Goal: Transaction & Acquisition: Purchase product/service

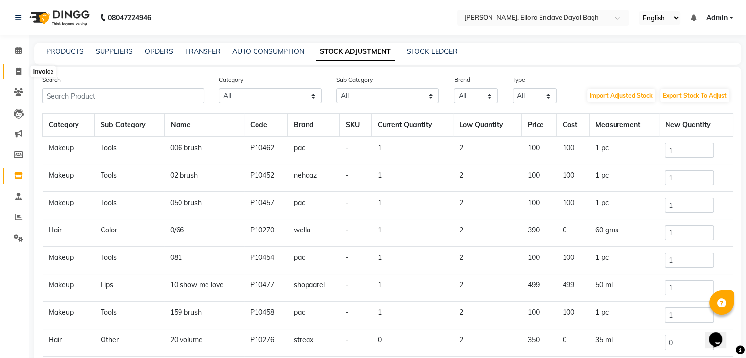
click at [12, 69] on span at bounding box center [18, 71] width 17 height 11
select select "6880"
select select "service"
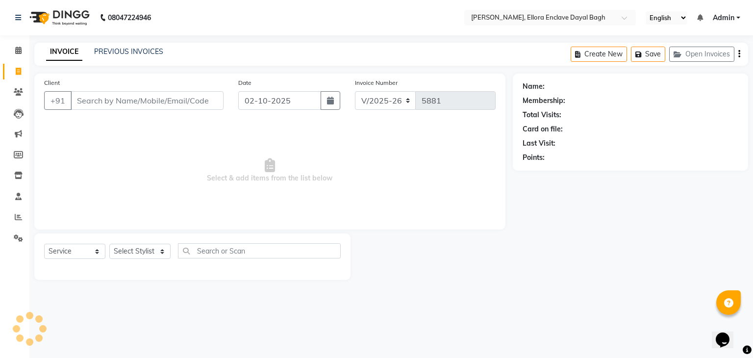
click at [149, 261] on div "Select Service Product Membership Package Voucher Prepaid Gift Card Select Styl…" at bounding box center [192, 254] width 297 height 23
click at [142, 252] on select "Select Stylist AMAN DANISH SALMANI [PERSON_NAME] kakul KAVITA [PERSON_NAME] [PE…" at bounding box center [139, 251] width 61 height 15
select select "53881"
click at [109, 244] on select "Select Stylist AMAN DANISH SALMANI [PERSON_NAME] kakul KAVITA [PERSON_NAME] [PE…" at bounding box center [139, 251] width 61 height 15
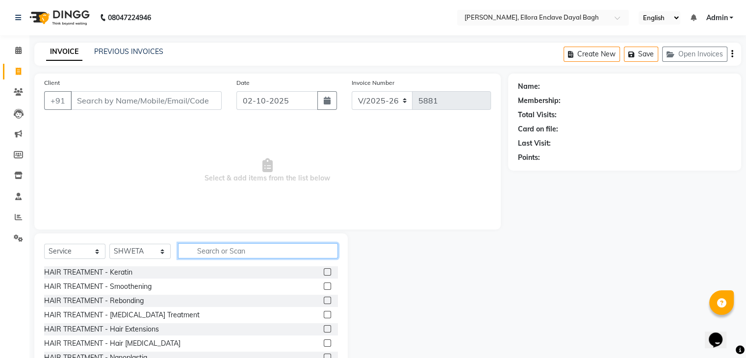
click at [208, 258] on input "text" at bounding box center [258, 250] width 160 height 15
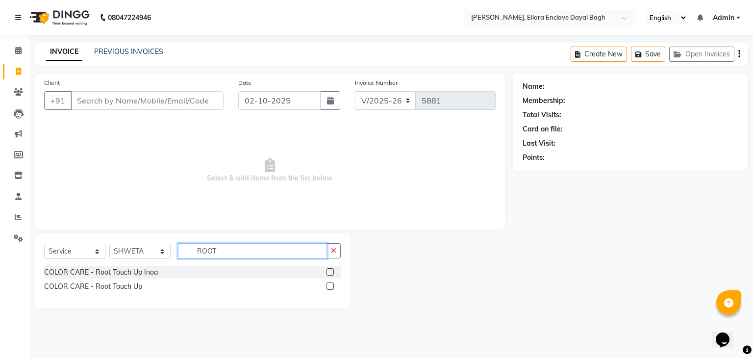
type input "ROOT"
click at [334, 287] on label at bounding box center [330, 286] width 7 height 7
click at [333, 287] on input "checkbox" at bounding box center [330, 286] width 6 height 6
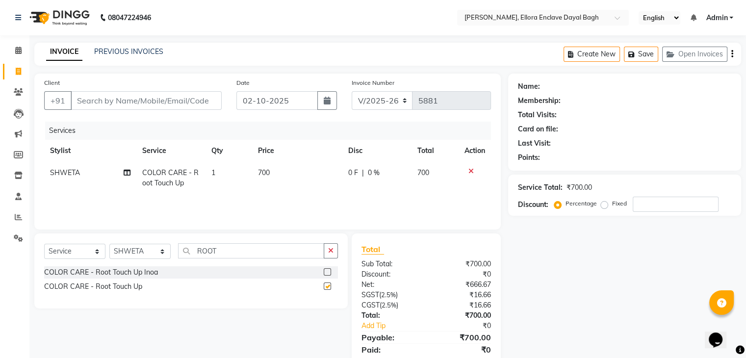
checkbox input "false"
click at [287, 250] on input "ROOT" at bounding box center [251, 250] width 146 height 15
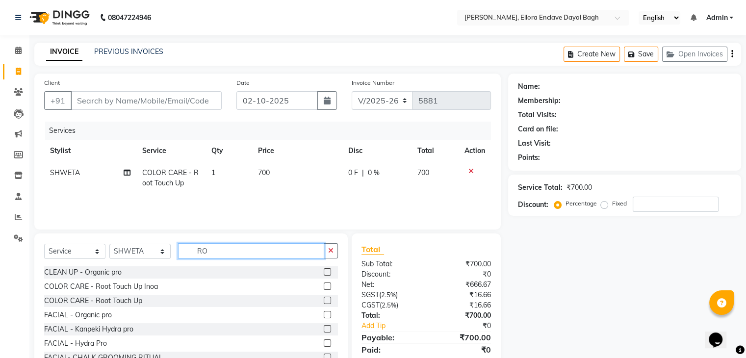
type input "R"
type input "PE"
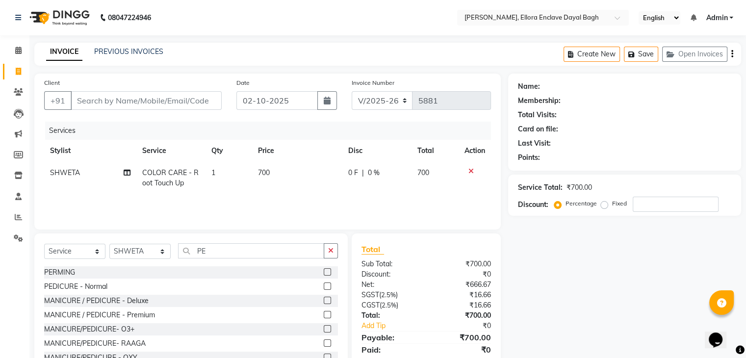
click at [324, 285] on label at bounding box center [327, 286] width 7 height 7
click at [324, 285] on input "checkbox" at bounding box center [327, 286] width 6 height 6
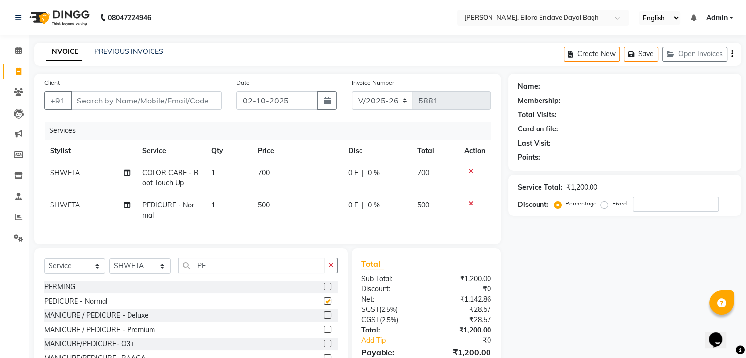
checkbox input "false"
click at [186, 96] on input "Client" at bounding box center [146, 100] width 151 height 19
type input "K"
type input "0"
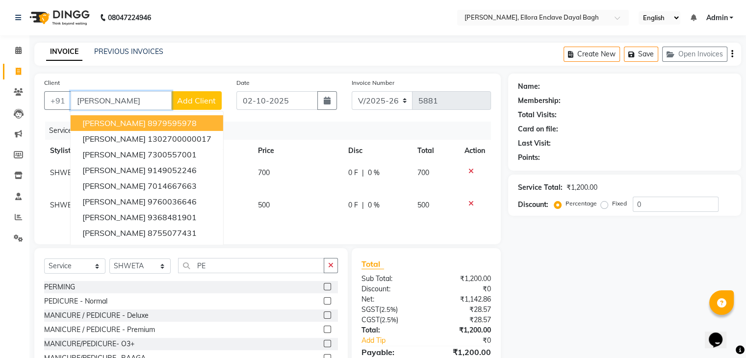
click at [146, 125] on span "[PERSON_NAME]" at bounding box center [113, 123] width 63 height 10
type input "8979595978"
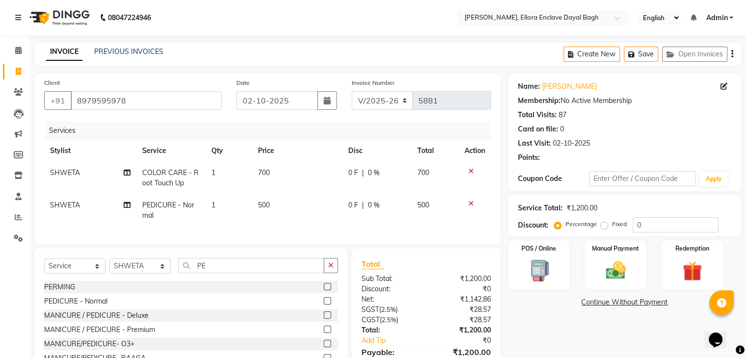
scroll to position [57, 0]
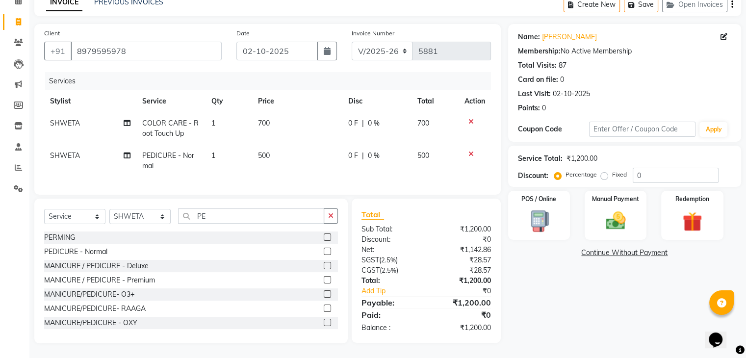
click at [587, 318] on div "Name: [PERSON_NAME] Membership: No Active Membership Total Visits: 87 Card on f…" at bounding box center [628, 183] width 240 height 319
click at [612, 170] on label "Fixed" at bounding box center [619, 174] width 15 height 9
click at [603, 171] on input "Fixed" at bounding box center [606, 174] width 7 height 7
radio input "true"
click at [659, 169] on input "0" at bounding box center [676, 175] width 86 height 15
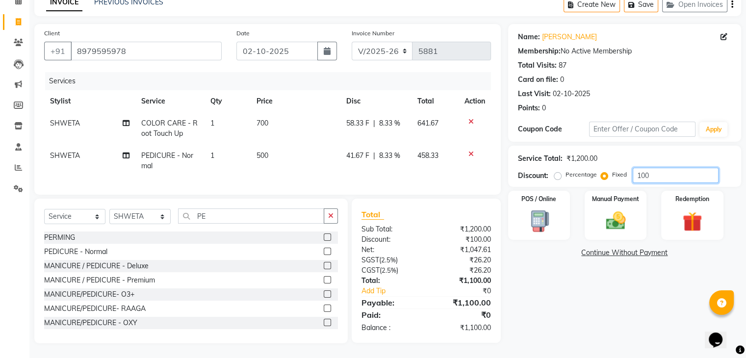
type input "100"
click at [652, 282] on div "Name: [PERSON_NAME] Membership: No Active Membership Total Visits: 87 Card on f…" at bounding box center [628, 183] width 240 height 319
click at [124, 120] on icon at bounding box center [126, 123] width 7 height 7
select select "53881"
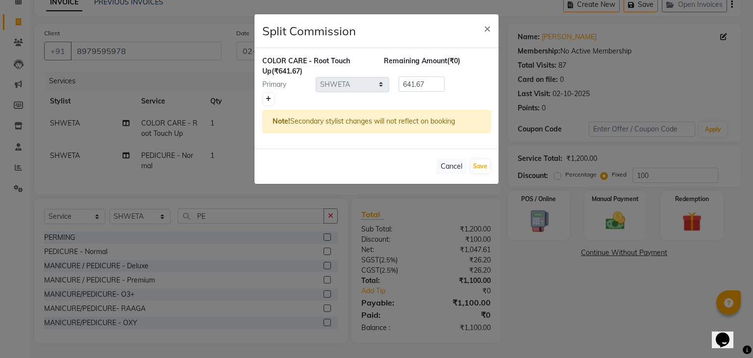
click at [269, 99] on icon at bounding box center [268, 99] width 5 height 6
type input "320.83"
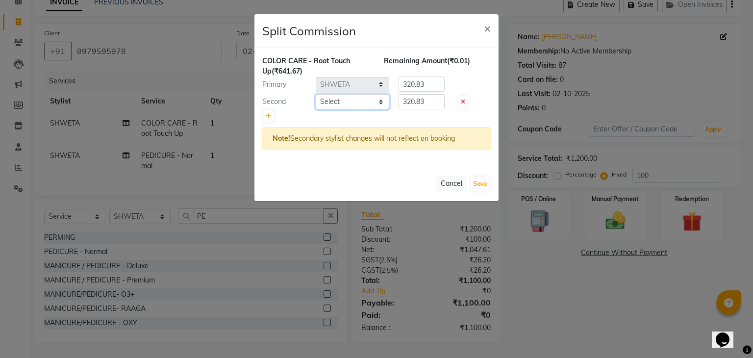
click at [369, 101] on select "Select AMAN DANISH SALMANI [PERSON_NAME] kakul KAVITA [PERSON_NAME] [PERSON_NAM…" at bounding box center [353, 101] width 74 height 15
select select "69826"
click at [316, 94] on select "Select AMAN DANISH SALMANI [PERSON_NAME] kakul KAVITA [PERSON_NAME] [PERSON_NAM…" at bounding box center [353, 101] width 74 height 15
click at [431, 84] on input "320.83" at bounding box center [422, 84] width 46 height 15
type input "3"
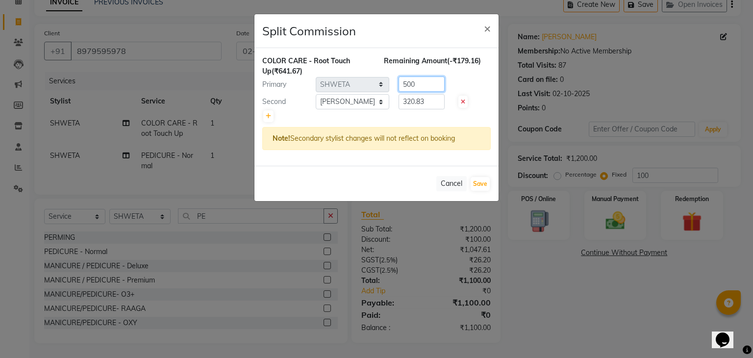
type input "500"
click at [439, 103] on input "320.83" at bounding box center [422, 101] width 46 height 15
type input "3"
type input "200"
click at [486, 180] on button "Save" at bounding box center [480, 184] width 19 height 14
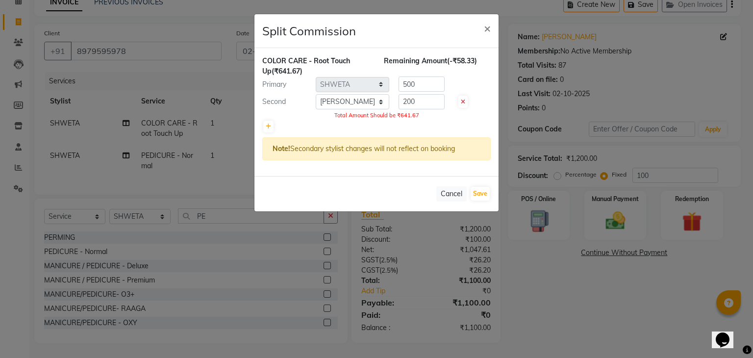
click at [464, 101] on icon at bounding box center [463, 102] width 4 height 6
type input "641.67"
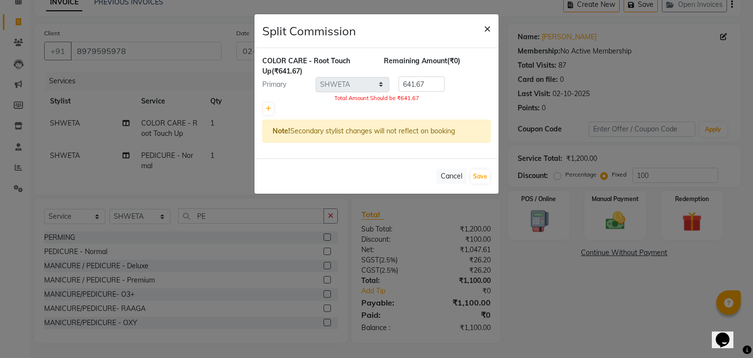
click at [487, 24] on span "×" at bounding box center [487, 28] width 7 height 15
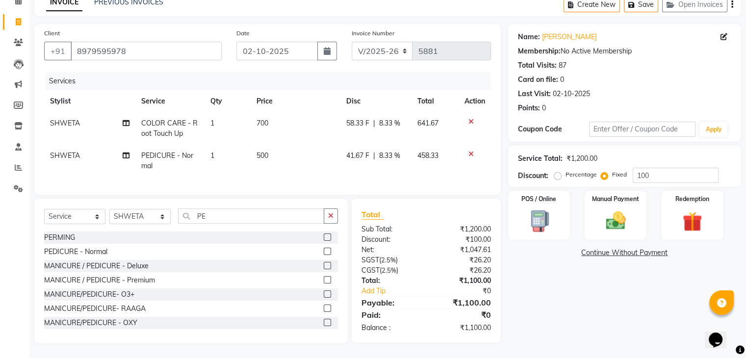
click at [566, 170] on label "Percentage" at bounding box center [581, 174] width 31 height 9
click at [559, 171] on input "Percentage" at bounding box center [559, 174] width 7 height 7
radio input "true"
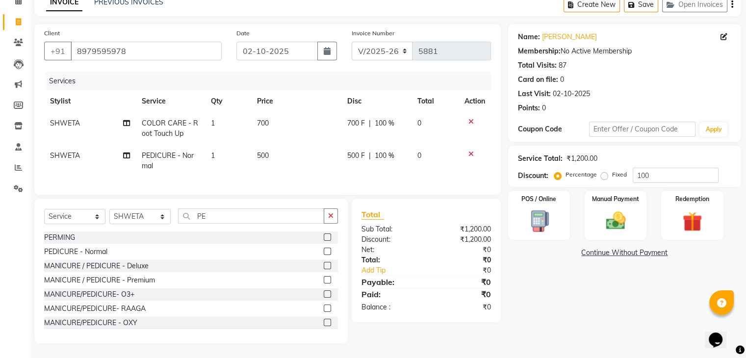
click at [310, 114] on td "700" at bounding box center [296, 128] width 90 height 32
select select "53881"
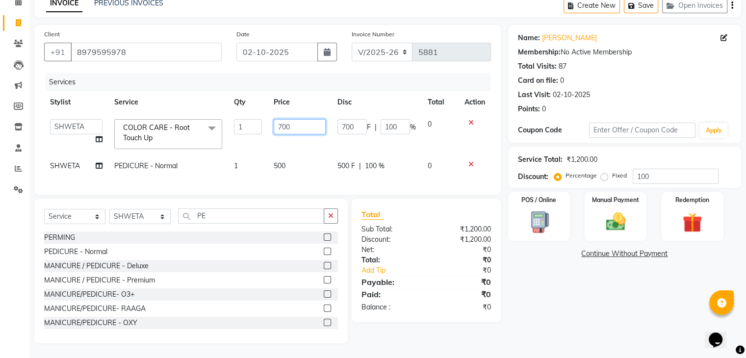
click at [312, 119] on input "700" at bounding box center [300, 126] width 52 height 15
type input "7"
type input "600"
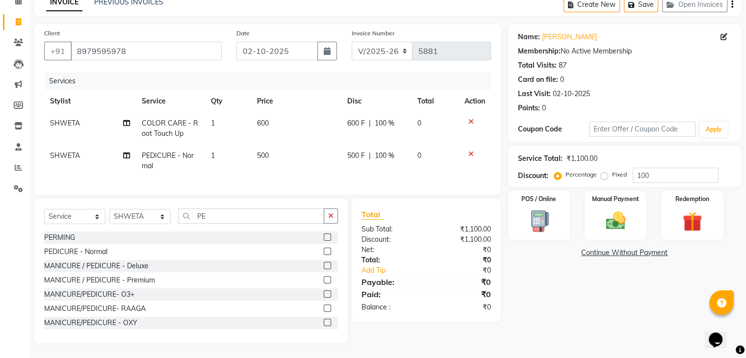
click at [317, 157] on td "500" at bounding box center [296, 161] width 90 height 32
select select "53881"
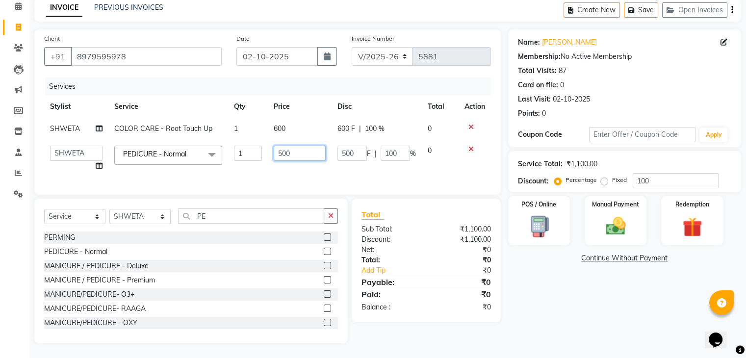
click at [304, 151] on input "500" at bounding box center [300, 153] width 52 height 15
type input "5"
type input "400"
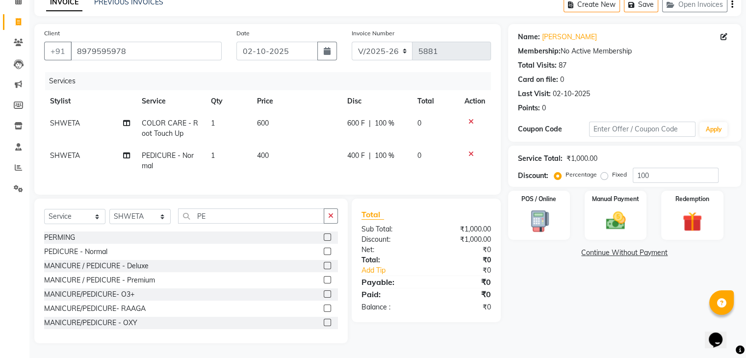
click at [99, 119] on td "SHWETA" at bounding box center [90, 128] width 92 height 32
select select "53881"
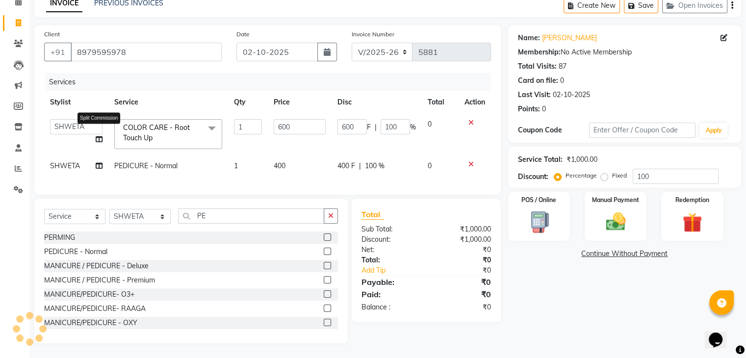
click at [101, 136] on icon at bounding box center [99, 139] width 7 height 7
select select "53881"
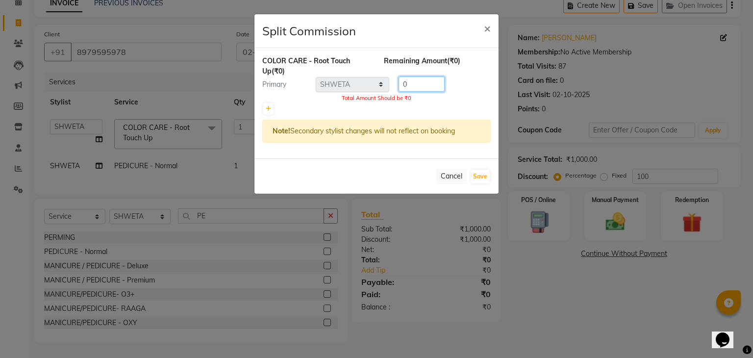
drag, startPoint x: 426, startPoint y: 83, endPoint x: 417, endPoint y: 85, distance: 9.5
click at [417, 85] on input "0" at bounding box center [422, 84] width 46 height 15
type input "0"
click at [266, 109] on icon at bounding box center [268, 109] width 5 height 6
type input "0"
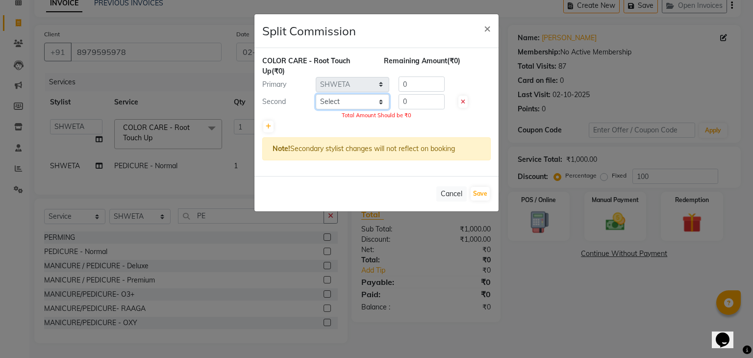
click at [340, 101] on select "Select AMAN DANISH SALMANI [PERSON_NAME] kakul KAVITA [PERSON_NAME] [PERSON_NAM…" at bounding box center [353, 101] width 74 height 15
select select "69826"
click at [316, 94] on select "Select AMAN DANISH SALMANI [PERSON_NAME] kakul KAVITA [PERSON_NAME] [PERSON_NAM…" at bounding box center [353, 101] width 74 height 15
click at [412, 87] on input "0" at bounding box center [422, 84] width 46 height 15
type input "500"
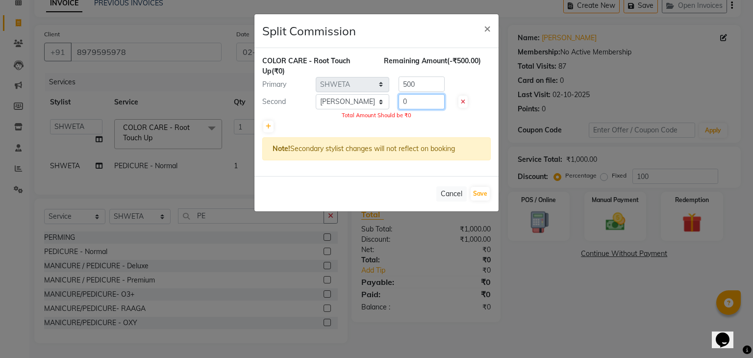
click at [414, 106] on input "0" at bounding box center [422, 101] width 46 height 15
type input "6"
type input "200"
click at [477, 192] on button "Save" at bounding box center [480, 194] width 19 height 14
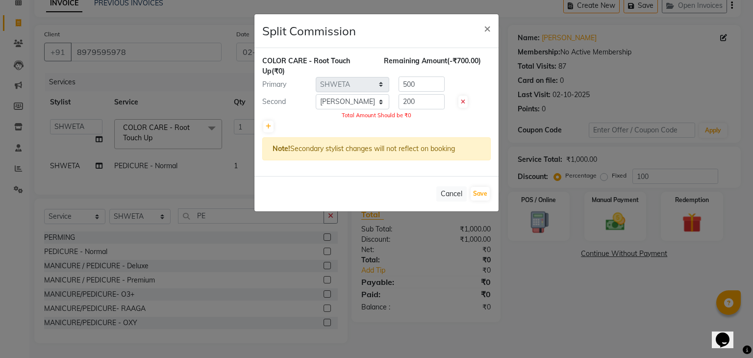
click at [464, 101] on icon at bounding box center [463, 102] width 4 height 6
type input "0"
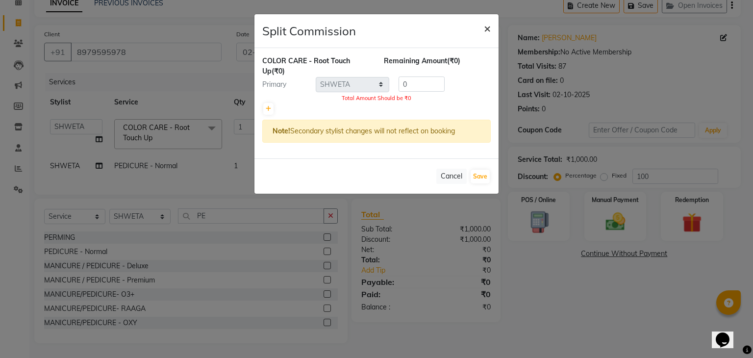
click at [487, 29] on span "×" at bounding box center [487, 28] width 7 height 15
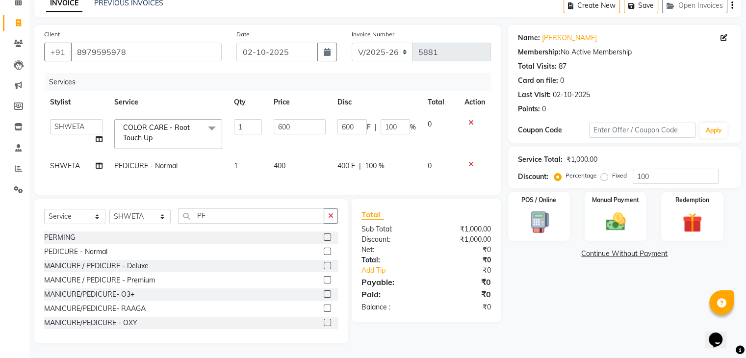
click at [292, 162] on td "400" at bounding box center [300, 166] width 64 height 22
select select "53881"
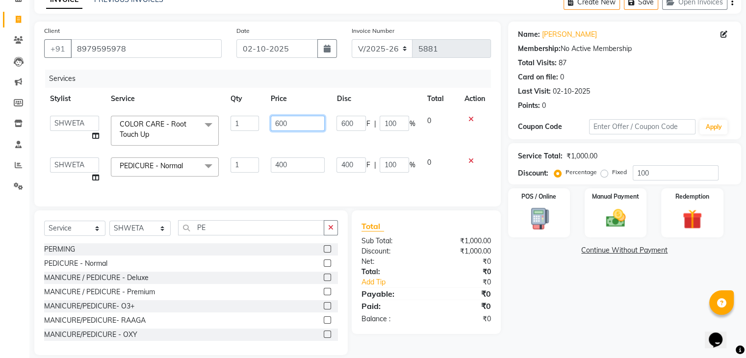
click at [306, 125] on input "600" at bounding box center [298, 123] width 54 height 15
type input "6"
type input "700"
click at [537, 318] on div "Name: [PERSON_NAME] Membership: No Active Membership Total Visits: 87 Card on f…" at bounding box center [628, 189] width 240 height 334
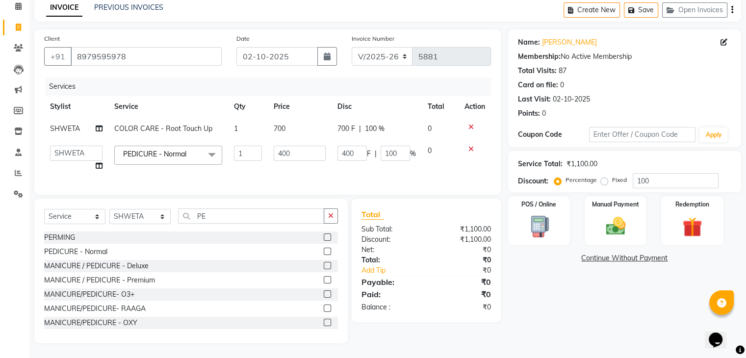
click at [537, 318] on div "Name: [PERSON_NAME] Membership: No Active Membership Total Visits: 87 Card on f…" at bounding box center [628, 186] width 240 height 314
click at [471, 124] on icon at bounding box center [470, 127] width 5 height 7
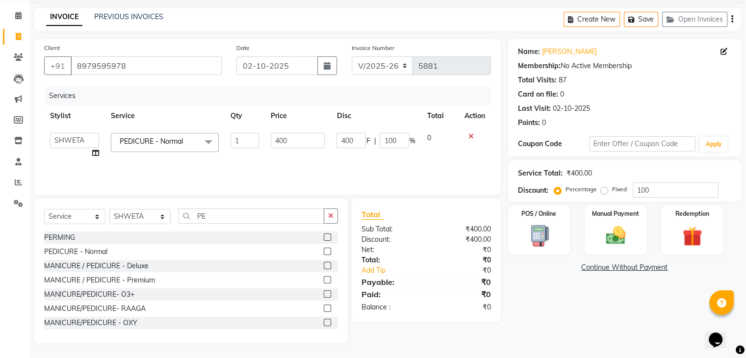
click at [468, 136] on icon at bounding box center [470, 136] width 5 height 7
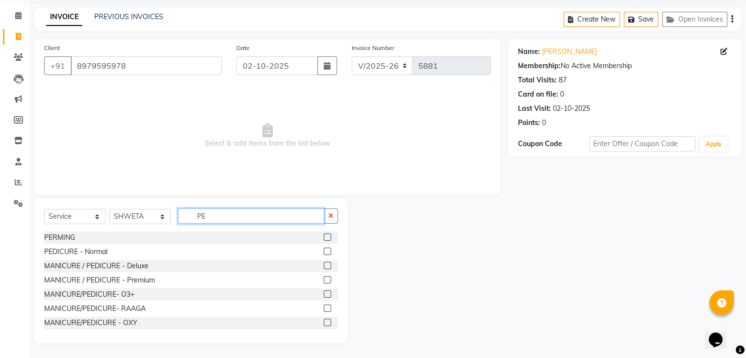
click at [228, 213] on input "PE" at bounding box center [251, 215] width 146 height 15
type input "P"
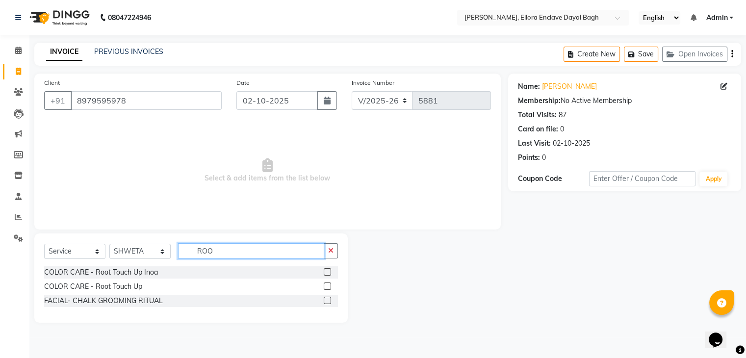
scroll to position [0, 0]
type input "ROO"
click at [330, 286] on label at bounding box center [330, 286] width 7 height 7
click at [330, 286] on input "checkbox" at bounding box center [330, 286] width 6 height 6
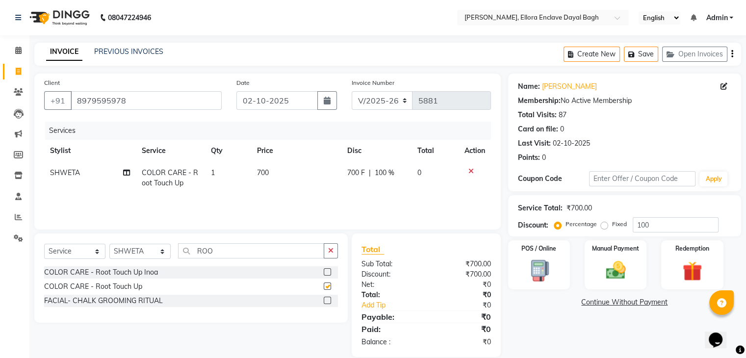
checkbox input "false"
click at [237, 251] on input "ROO" at bounding box center [251, 250] width 146 height 15
type input "R"
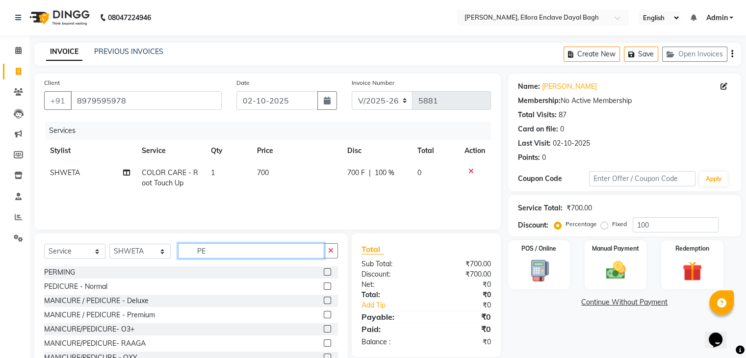
type input "PE"
click at [324, 287] on label at bounding box center [327, 286] width 7 height 7
click at [324, 287] on input "checkbox" at bounding box center [327, 286] width 6 height 6
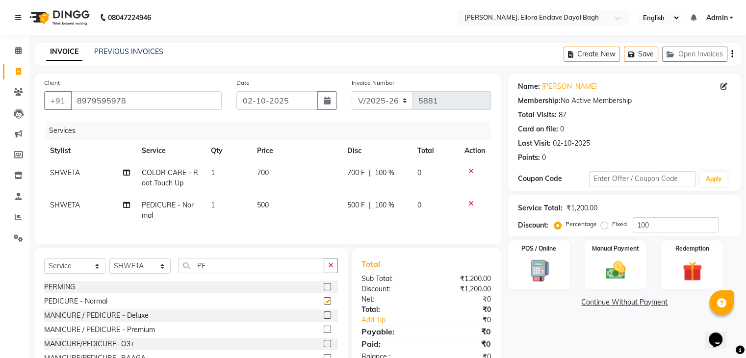
checkbox input "false"
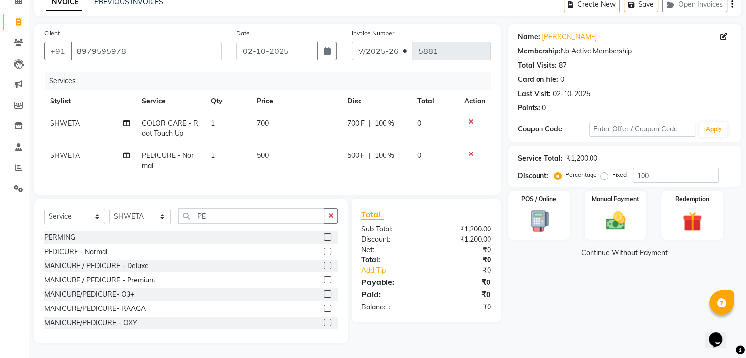
click at [612, 170] on label "Fixed" at bounding box center [619, 174] width 15 height 9
click at [605, 171] on input "Fixed" at bounding box center [606, 174] width 7 height 7
radio input "true"
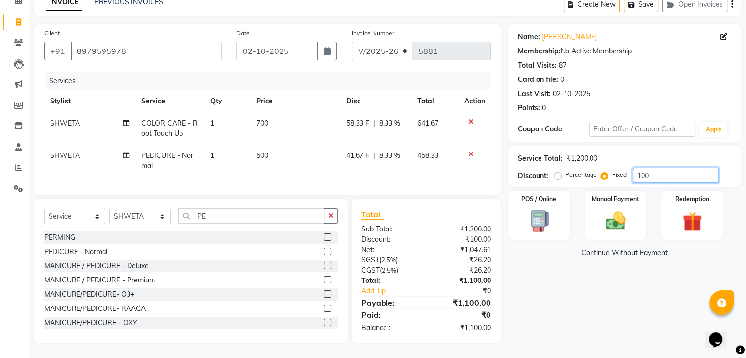
click at [671, 169] on input "100" at bounding box center [676, 175] width 86 height 15
type input "1"
type input "100"
click at [645, 302] on div "Name: [PERSON_NAME] Membership: No Active Membership Total Visits: 87 Card on f…" at bounding box center [628, 183] width 240 height 319
click at [125, 152] on icon at bounding box center [126, 155] width 7 height 7
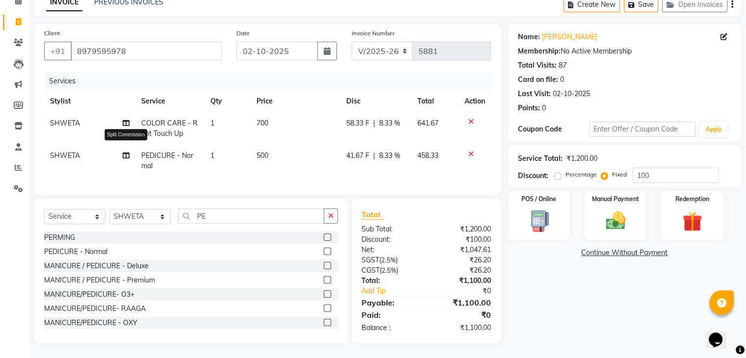
select select "53881"
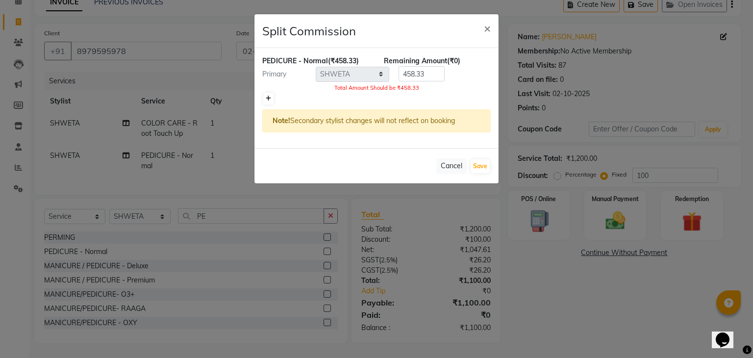
click at [270, 97] on icon at bounding box center [268, 99] width 5 height 6
type input "229.16"
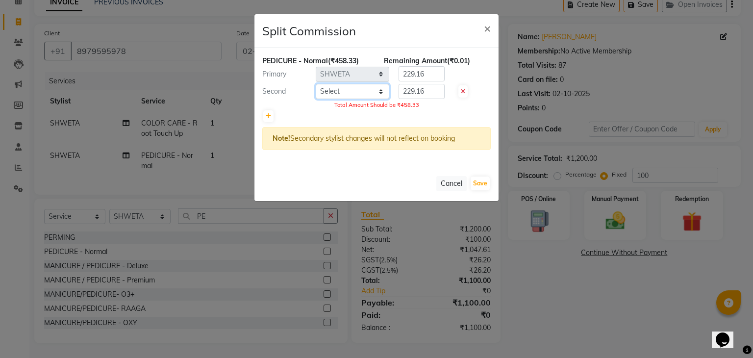
click at [367, 89] on select "Select AMAN DANISH SALMANI [PERSON_NAME] kakul KAVITA [PERSON_NAME] [PERSON_NAM…" at bounding box center [353, 91] width 74 height 15
select select "69826"
click at [316, 84] on select "Select AMAN DANISH SALMANI [PERSON_NAME] kakul KAVITA [PERSON_NAME] [PERSON_NAM…" at bounding box center [353, 91] width 74 height 15
click at [482, 181] on button "Save" at bounding box center [480, 184] width 19 height 14
select select "Select"
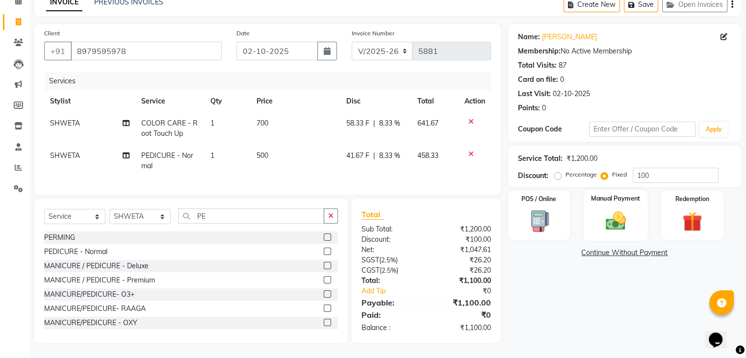
click at [626, 209] on img at bounding box center [615, 221] width 33 height 24
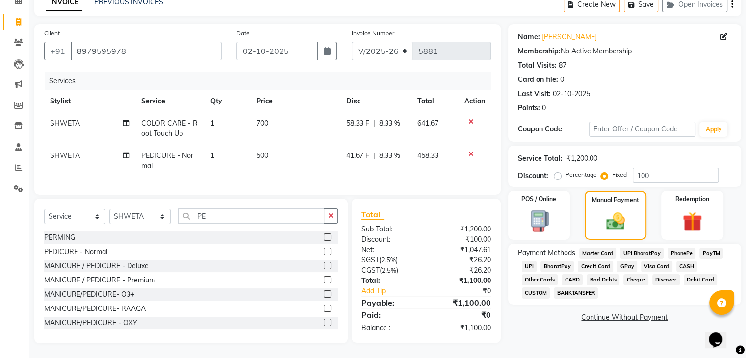
click at [687, 261] on span "CASH" at bounding box center [686, 266] width 21 height 11
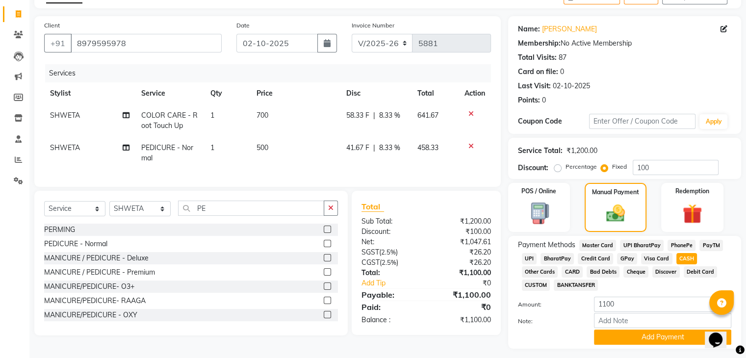
scroll to position [84, 0]
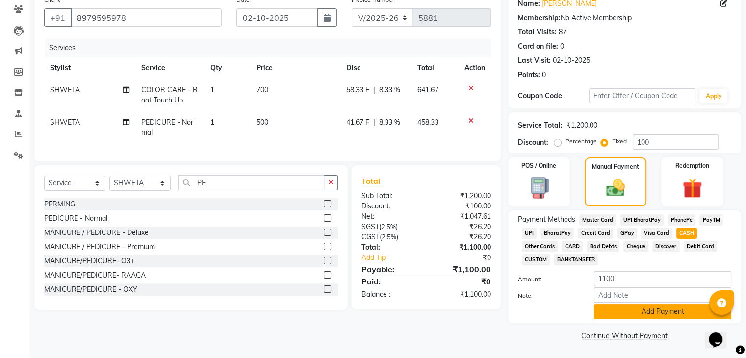
click at [657, 308] on button "Add Payment" at bounding box center [662, 311] width 137 height 15
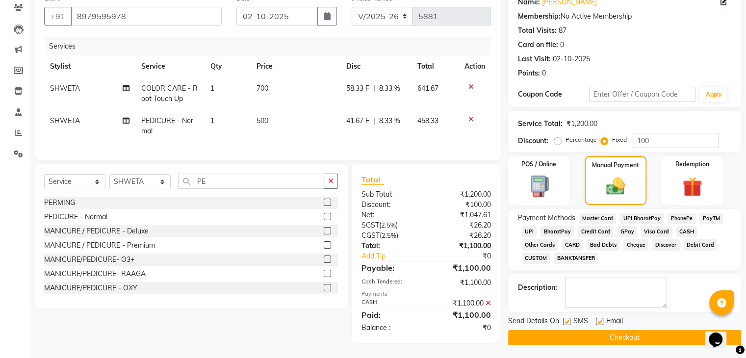
scroll to position [92, 0]
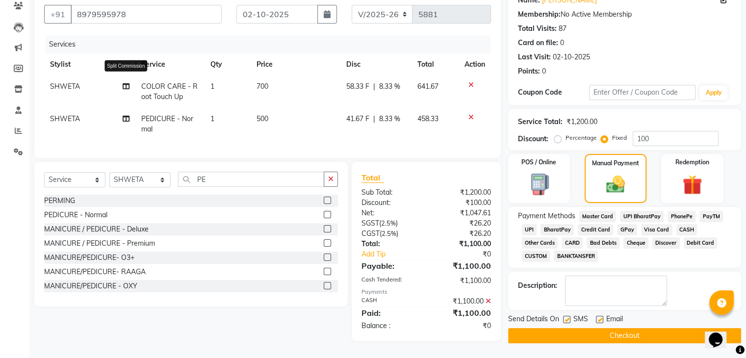
click at [127, 83] on icon at bounding box center [126, 86] width 7 height 7
select select "53881"
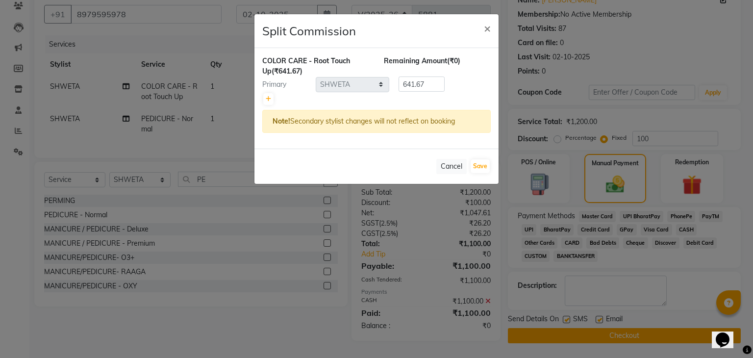
click at [127, 83] on ngb-modal-window "Split Commission × COLOR CARE - Root Touch Up (₹641.67) Remaining Amount (₹0) P…" at bounding box center [376, 179] width 753 height 358
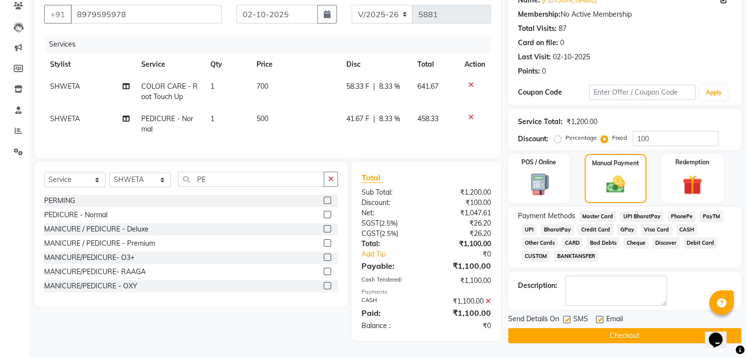
click at [125, 115] on icon at bounding box center [126, 118] width 7 height 7
select select "53881"
select select "69826"
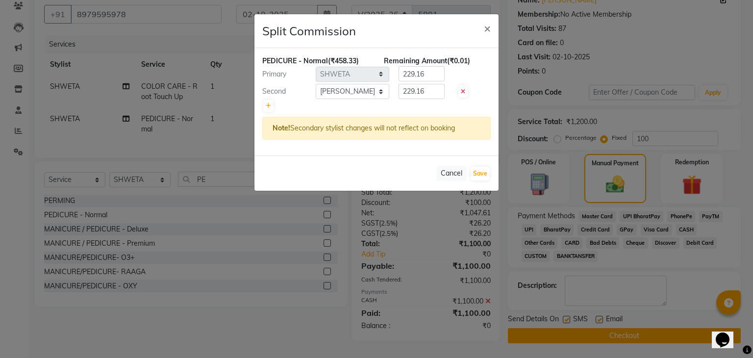
click at [125, 113] on ngb-modal-window "Split Commission × PEDICURE - Normal (₹458.33) Remaining Amount (₹0.01) Primary…" at bounding box center [376, 179] width 753 height 358
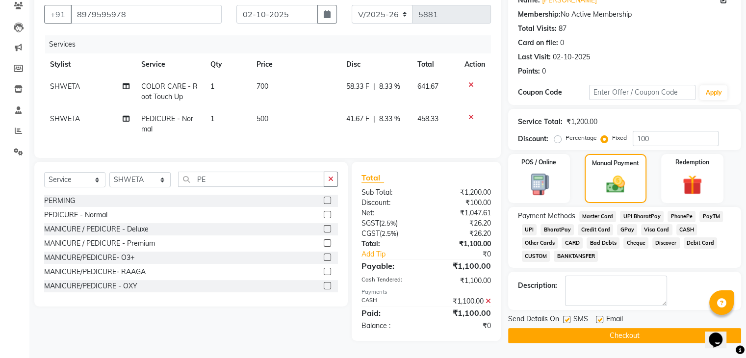
click at [565, 316] on label at bounding box center [566, 319] width 7 height 7
click at [565, 317] on input "checkbox" at bounding box center [566, 320] width 6 height 6
checkbox input "false"
click at [597, 316] on label at bounding box center [599, 319] width 7 height 7
click at [597, 317] on input "checkbox" at bounding box center [599, 320] width 6 height 6
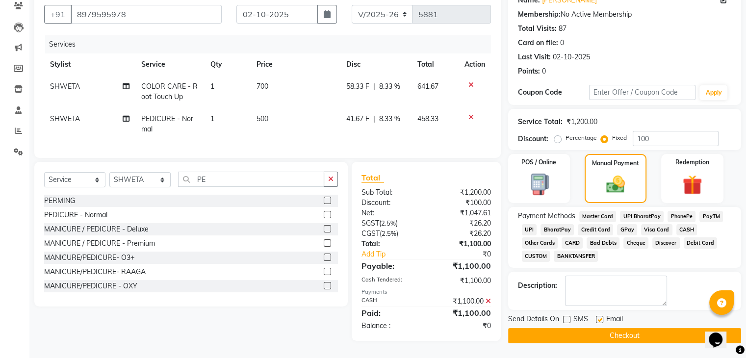
checkbox input "false"
click at [591, 329] on button "Checkout" at bounding box center [624, 335] width 233 height 15
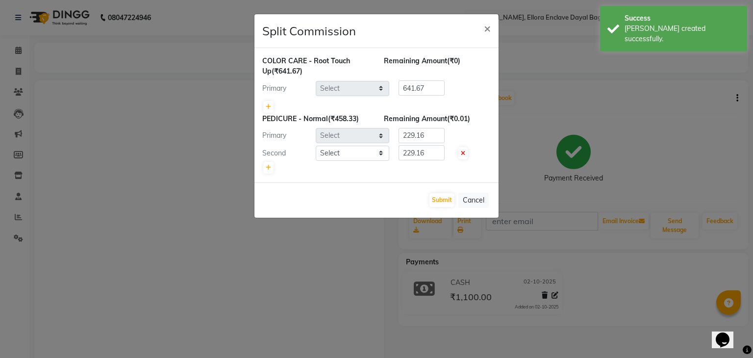
select select "53881"
select select "69826"
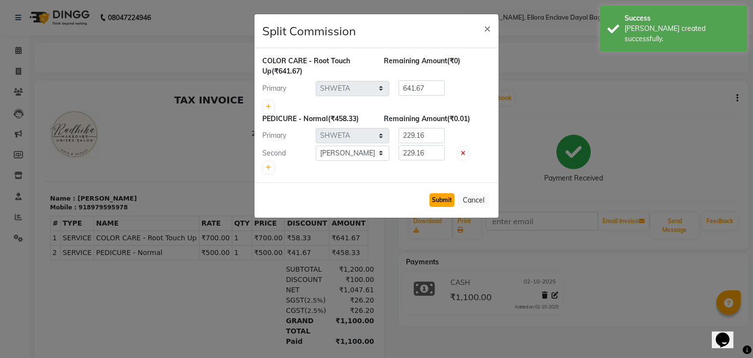
click at [449, 194] on button "Submit" at bounding box center [442, 200] width 25 height 14
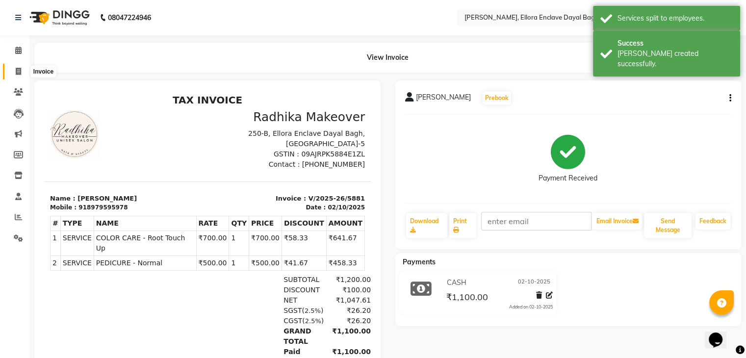
click at [17, 74] on icon at bounding box center [18, 71] width 5 height 7
select select "service"
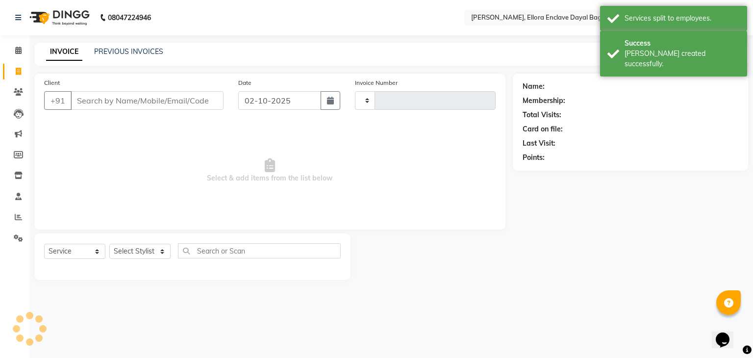
type input "5882"
select select "6880"
click at [17, 74] on icon at bounding box center [18, 71] width 5 height 7
select select "6880"
select select "service"
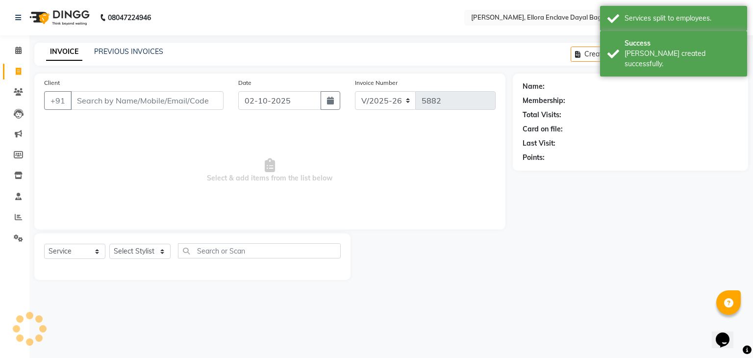
click at [87, 96] on input "Client" at bounding box center [147, 100] width 153 height 19
